Goal: Task Accomplishment & Management: Manage account settings

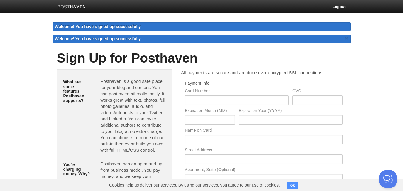
click at [73, 4] on link at bounding box center [71, 7] width 37 height 13
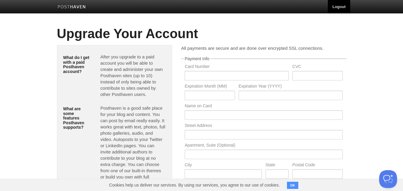
click at [332, 6] on link "Logout" at bounding box center [339, 6] width 22 height 13
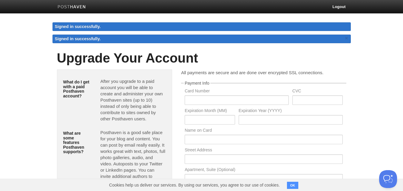
drag, startPoint x: 213, startPoint y: 47, endPoint x: 194, endPoint y: 46, distance: 18.8
drag, startPoint x: 194, startPoint y: 46, endPoint x: 159, endPoint y: 69, distance: 41.7
click at [159, 69] on div "Upgrade Your Account What do I get with a paid Posthaven account? After you upg…" at bounding box center [202, 170] width 290 height 238
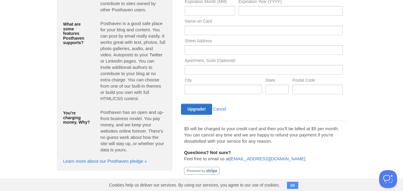
scroll to position [97, 0]
